Goal: Find specific page/section: Find specific page/section

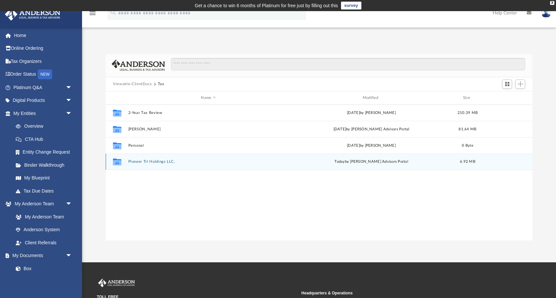
scroll to position [149, 426]
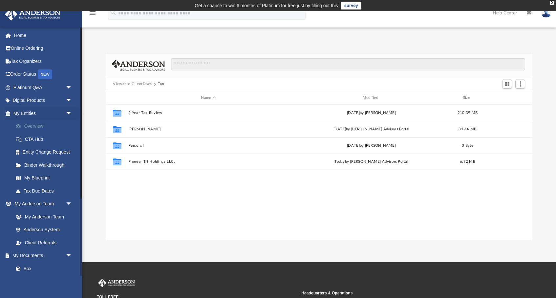
click at [28, 124] on link "Overview" at bounding box center [45, 126] width 73 height 13
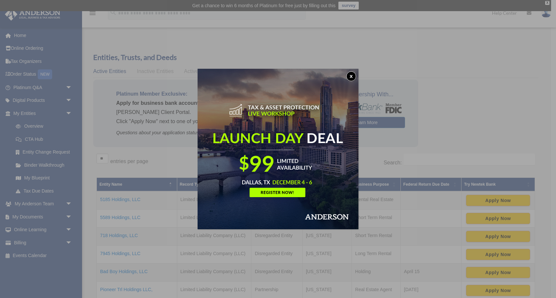
click at [351, 76] on button "x" at bounding box center [351, 77] width 10 height 10
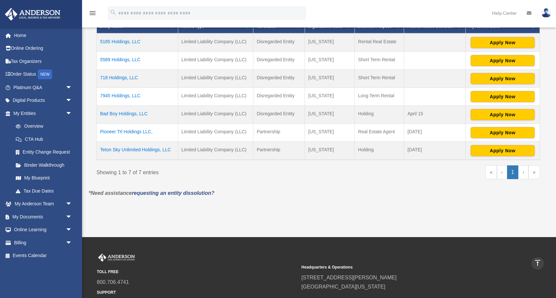
scroll to position [158, 0]
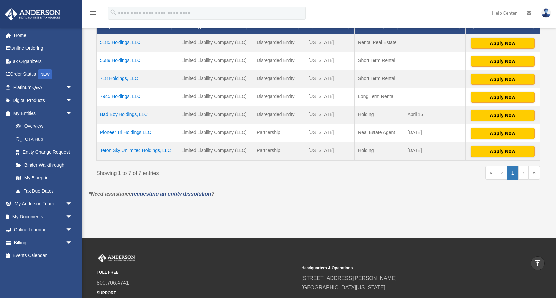
click at [120, 133] on td "Pioneer Trl Holdings LLC," at bounding box center [137, 133] width 81 height 18
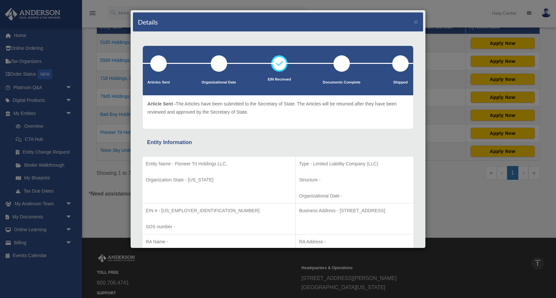
scroll to position [0, 0]
click at [415, 20] on button "×" at bounding box center [416, 21] width 4 height 7
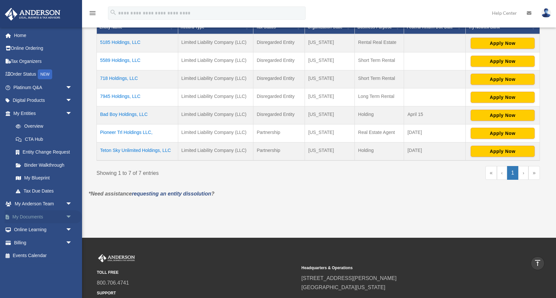
click at [29, 215] on link "My Documents arrow_drop_down" at bounding box center [43, 217] width 77 height 13
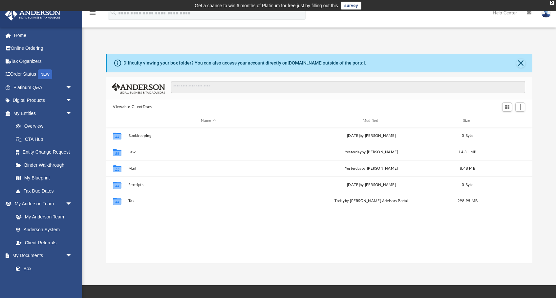
scroll to position [149, 426]
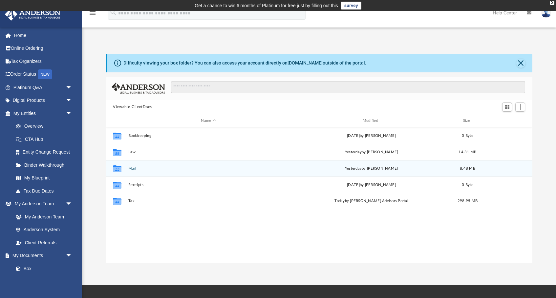
click at [154, 172] on div "Collaborated Folder Mail [DATE] by [PERSON_NAME] 8.48 MB" at bounding box center [319, 168] width 426 height 16
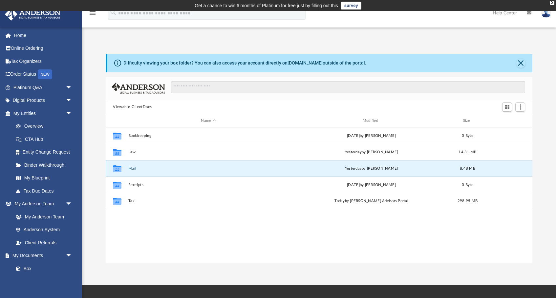
click at [154, 167] on button "Mail" at bounding box center [208, 169] width 160 height 4
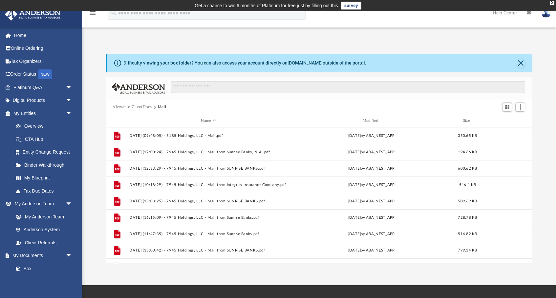
scroll to position [0, 0]
click at [521, 62] on button "Close" at bounding box center [520, 63] width 9 height 9
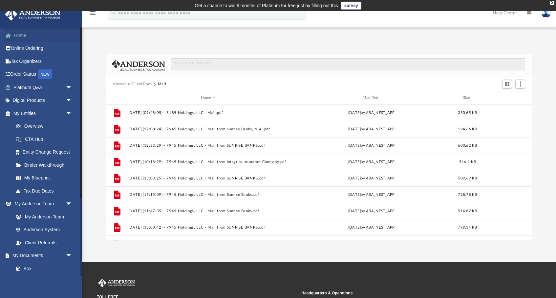
click at [19, 35] on link "Home" at bounding box center [43, 35] width 77 height 13
